Goal: Check status: Check status

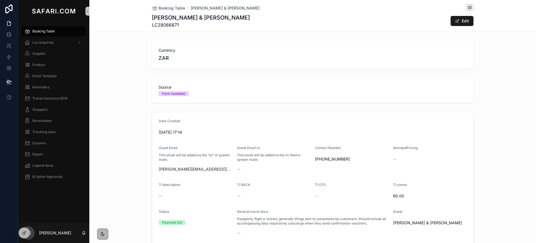
click at [57, 34] on div "Booking Table" at bounding box center [54, 31] width 58 height 9
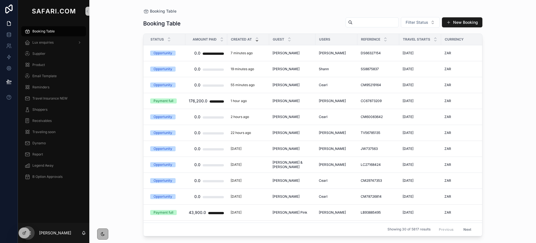
click at [365, 20] on input "scrollable content" at bounding box center [376, 22] width 46 height 8
paste input "*******"
type input "*******"
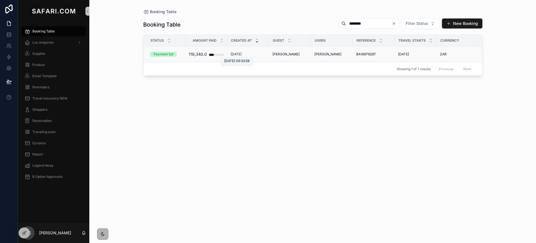
click at [241, 52] on p "[DATE]" at bounding box center [236, 54] width 11 height 4
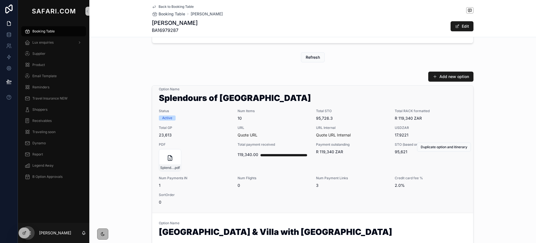
scroll to position [6, 0]
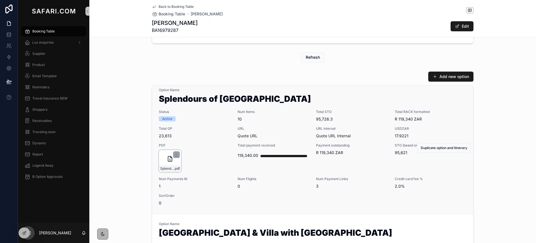
click at [167, 158] on icon "scrollable content" at bounding box center [170, 158] width 7 height 7
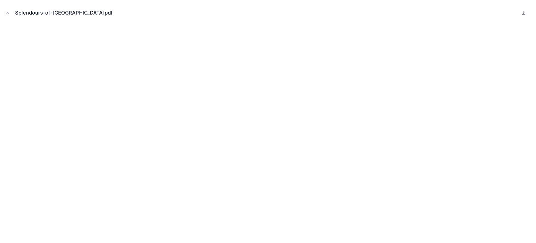
click at [5, 13] on button "Close modal" at bounding box center [7, 13] width 6 height 6
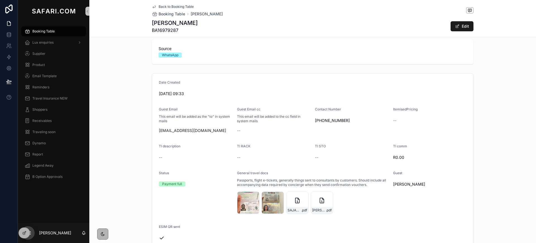
scroll to position [34, 0]
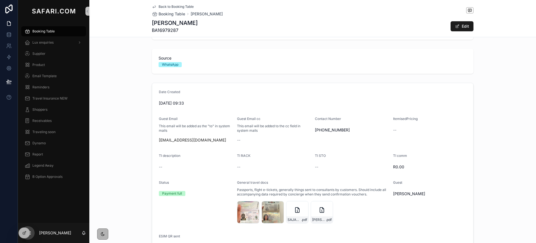
click at [44, 30] on span "Booking Table" at bounding box center [43, 31] width 22 height 4
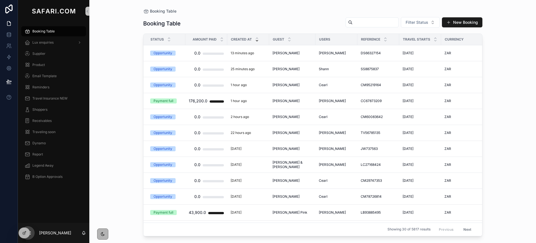
click at [21, 26] on link "Booking Table" at bounding box center [53, 31] width 65 height 10
